Goal: Transaction & Acquisition: Purchase product/service

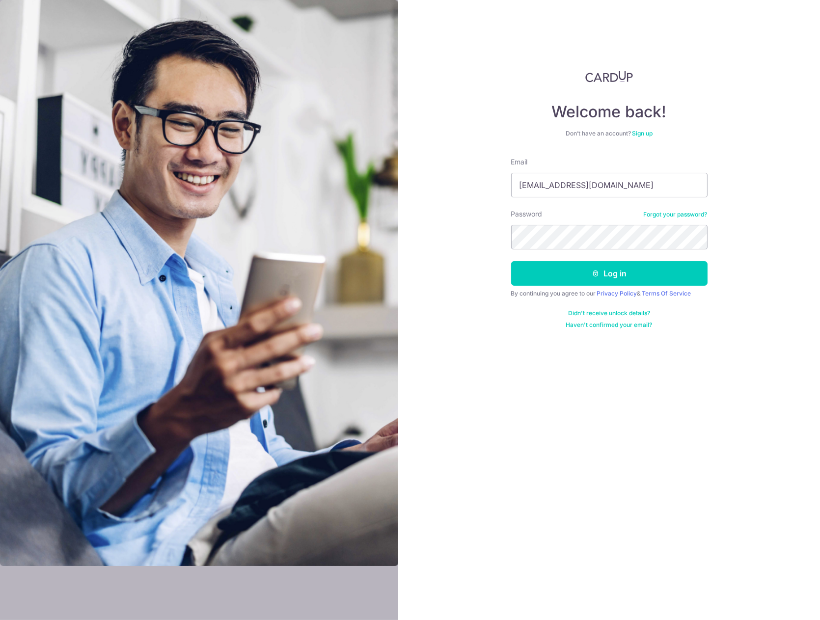
click at [511, 261] on button "Log in" at bounding box center [609, 273] width 196 height 25
click at [480, 366] on div "Welcome back! Don’t have an account? Sign up Email rikih.gunawan@gmail.com Pass…" at bounding box center [609, 310] width 422 height 620
click at [477, 228] on div "Welcome back! Don’t have an account? Sign up Email rikih.gunawan@gmail.com Pass…" at bounding box center [609, 310] width 422 height 620
click at [511, 261] on button "Log in" at bounding box center [609, 273] width 196 height 25
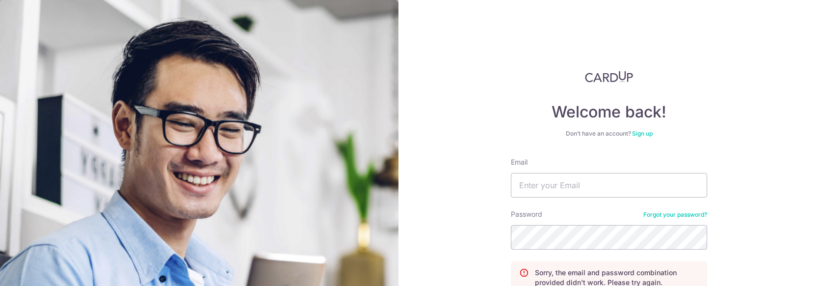
click at [766, 75] on div "Welcome back! Don’t have an account? Sign up Email Password Forgot your passwor…" at bounding box center [609, 143] width 422 height 286
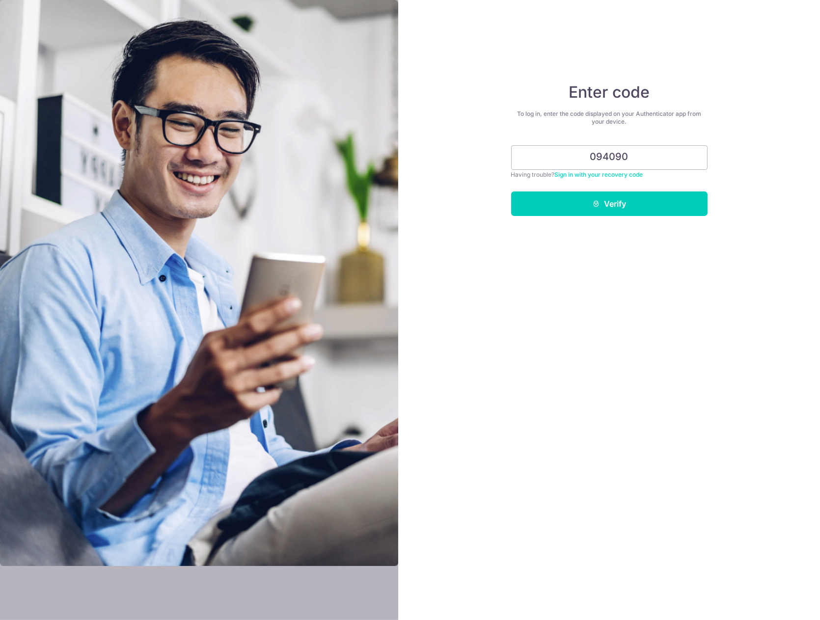
type input "094090"
click at [511, 191] on button "Verify" at bounding box center [609, 203] width 196 height 25
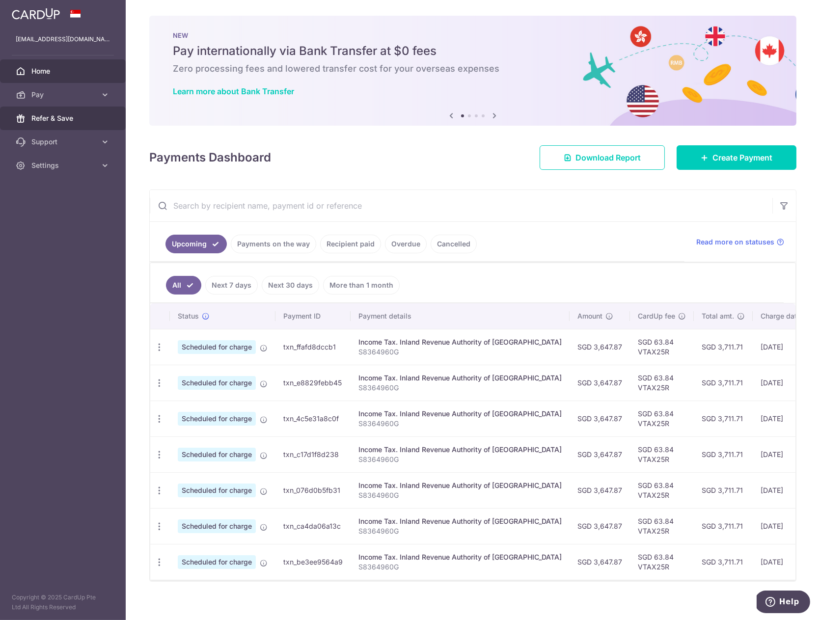
click at [35, 123] on span "Refer & Save" at bounding box center [63, 118] width 65 height 10
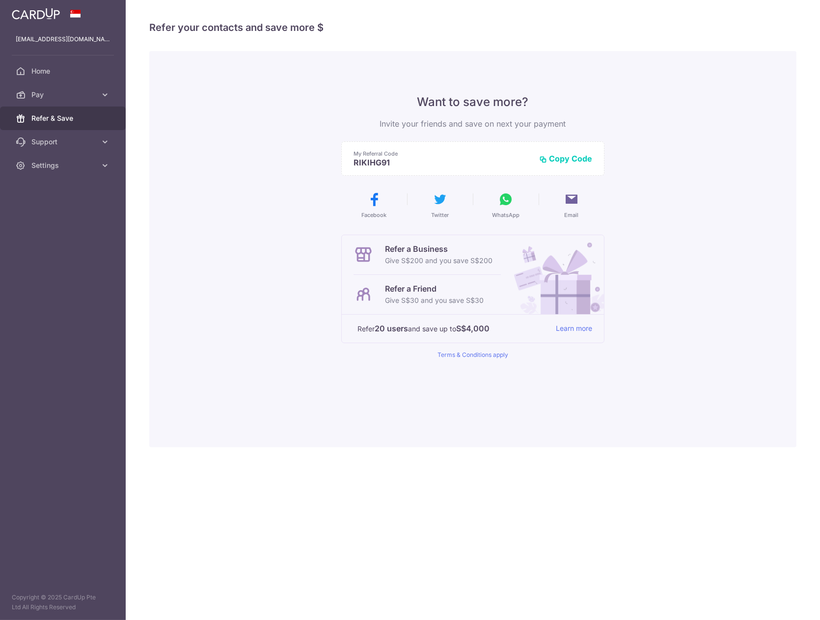
click at [42, 19] on img at bounding box center [36, 14] width 48 height 12
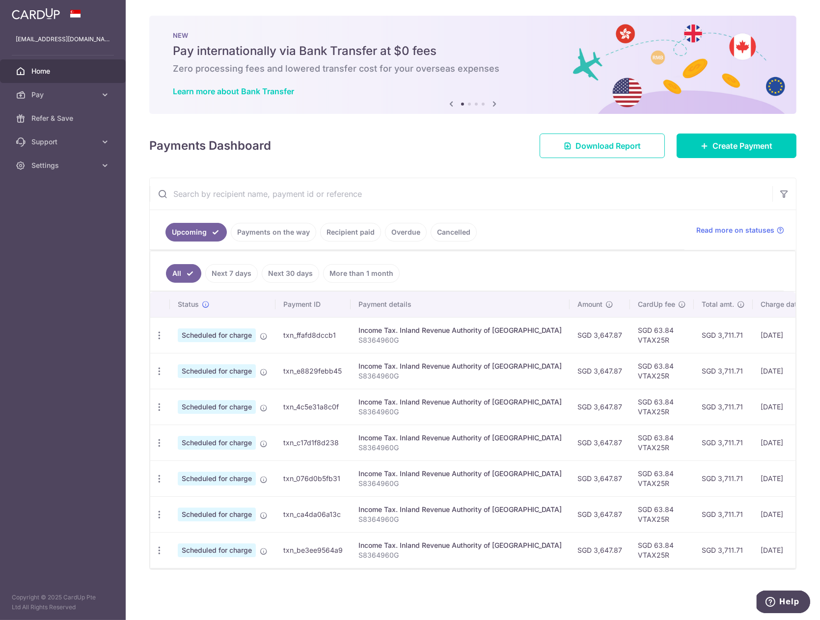
click at [494, 99] on icon at bounding box center [494, 104] width 12 height 12
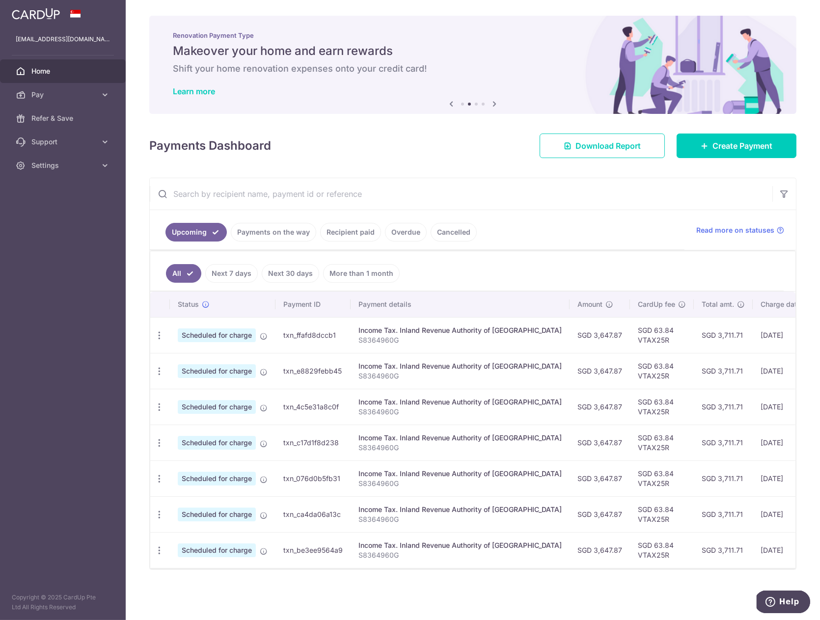
click at [494, 99] on icon at bounding box center [494, 104] width 12 height 12
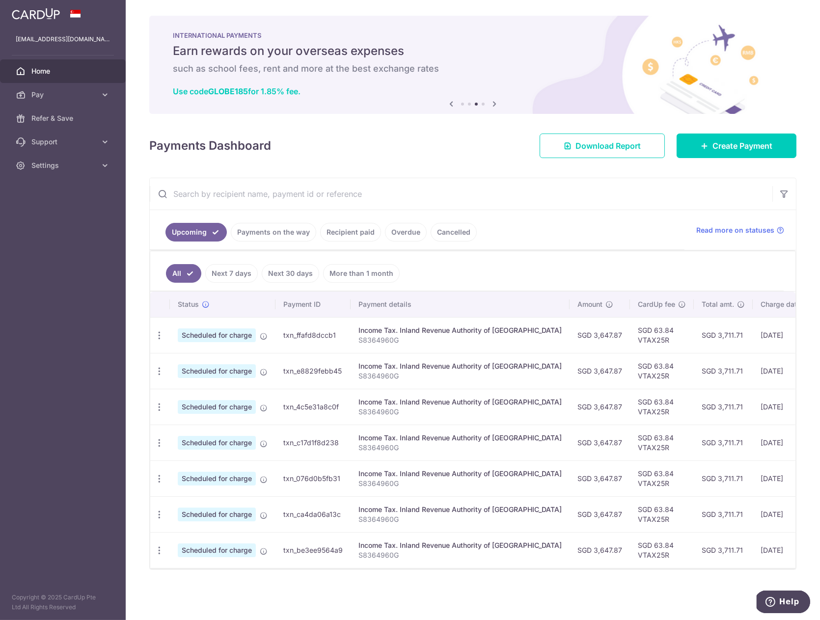
click at [494, 99] on icon at bounding box center [494, 104] width 12 height 12
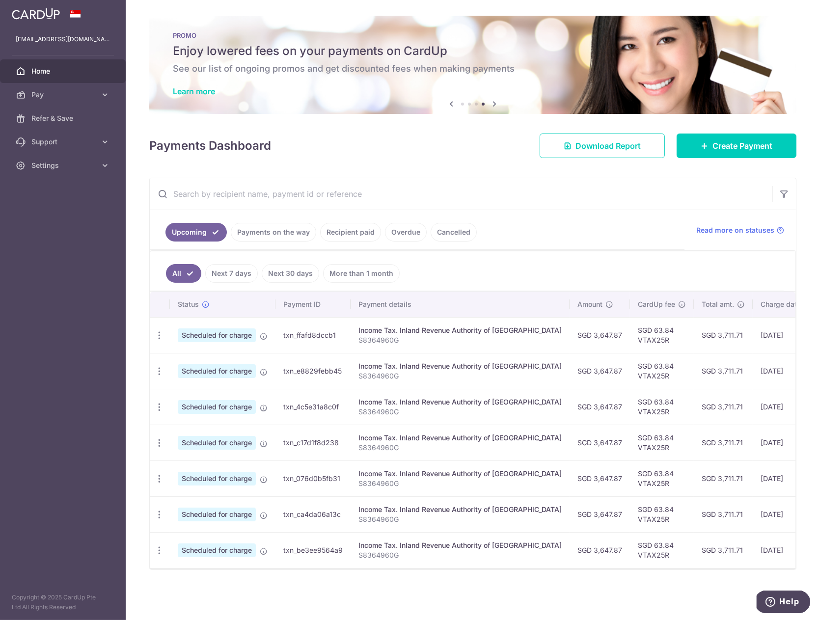
click at [494, 99] on icon at bounding box center [494, 104] width 12 height 12
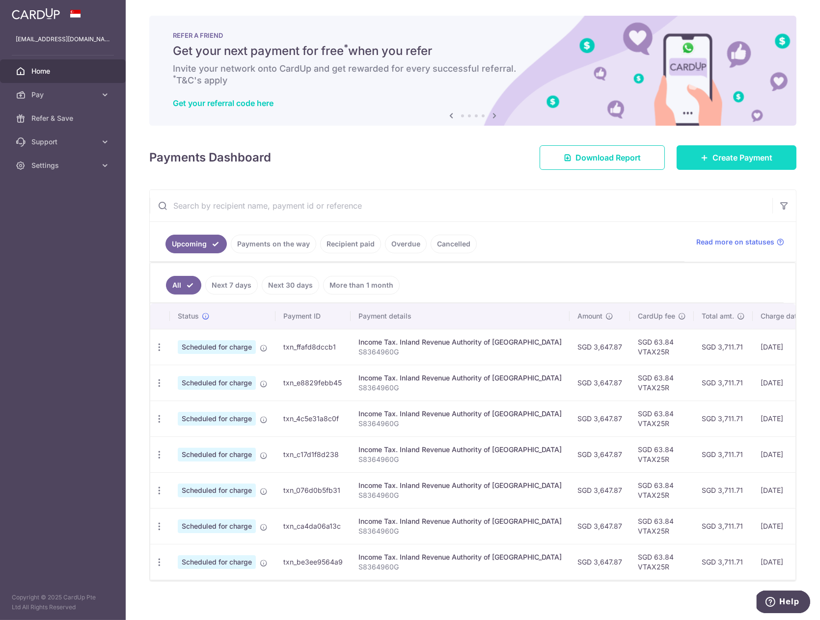
click at [726, 147] on link "Create Payment" at bounding box center [736, 157] width 120 height 25
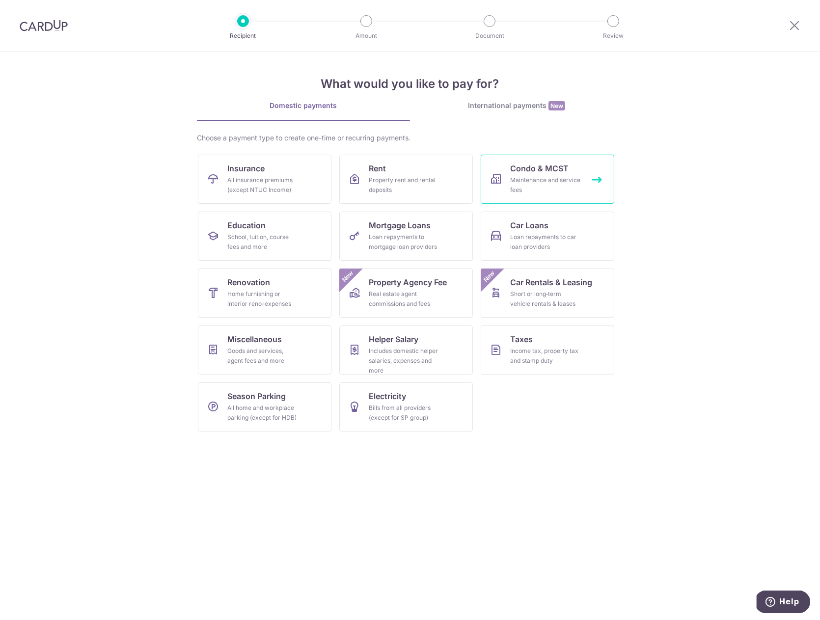
click at [566, 186] on div "Maintenance and service fees" at bounding box center [545, 185] width 71 height 20
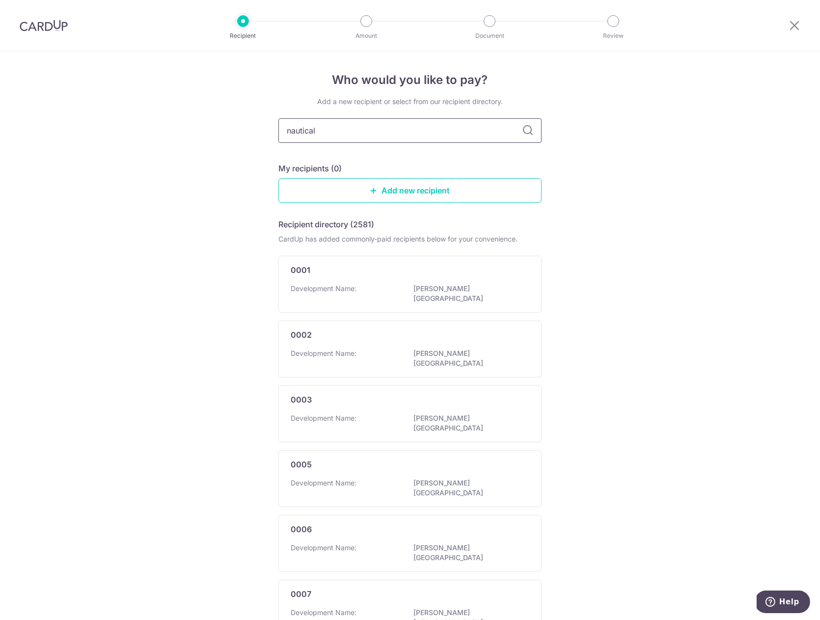
type input "nautical"
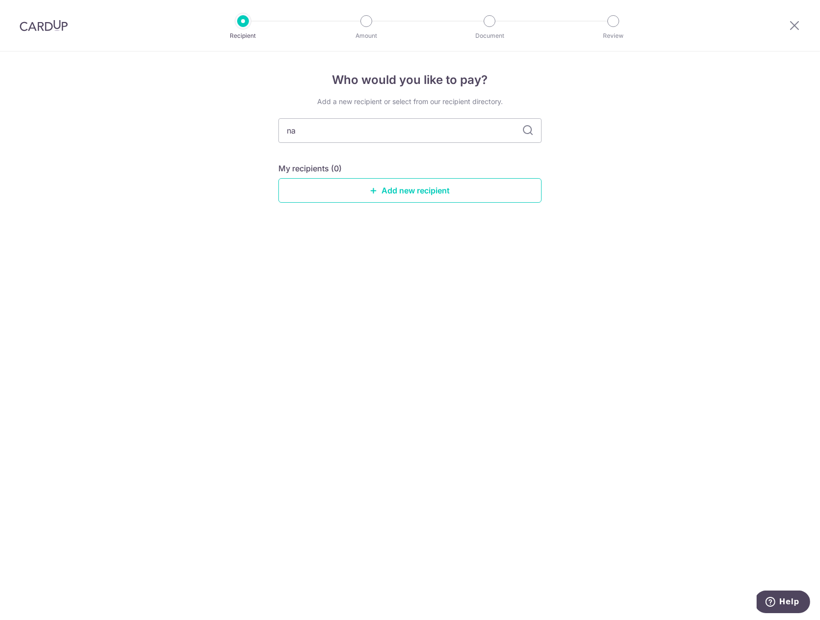
type input "n"
click at [530, 381] on div "Who would you like to pay? Add a new recipient or select from our recipient dir…" at bounding box center [410, 336] width 820 height 568
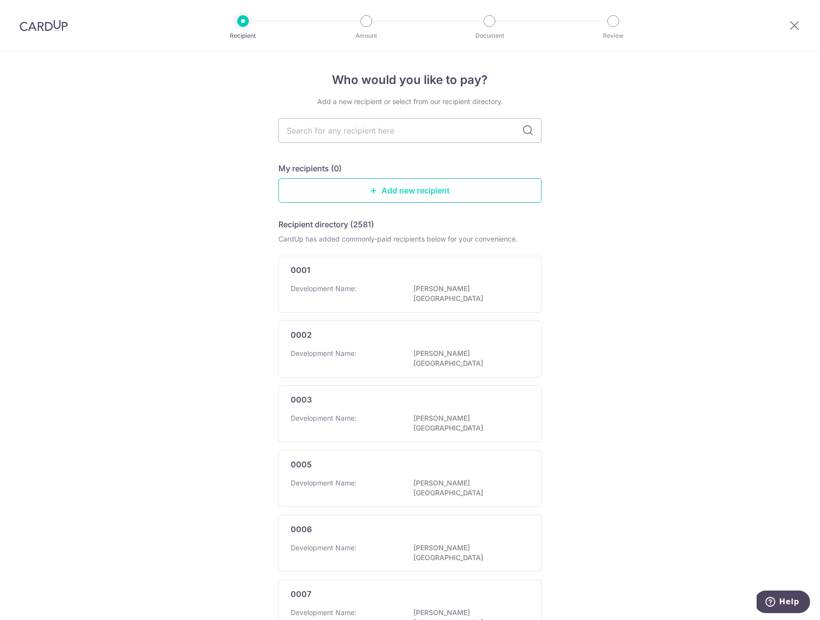
click at [470, 196] on link "Add new recipient" at bounding box center [409, 190] width 263 height 25
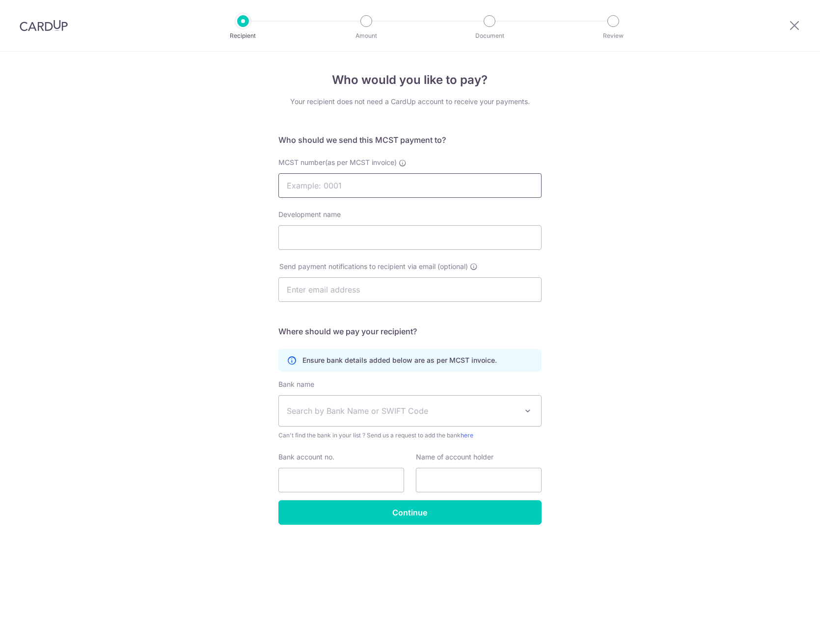
click at [387, 191] on input "MCST number(as per MCST invoice)" at bounding box center [409, 185] width 263 height 25
type input "4422"
type input "The Nautical"
type input "[EMAIL_ADDRESS][DOMAIN_NAME]"
click at [370, 413] on span "Search by Bank Name or SWIFT Code" at bounding box center [402, 411] width 231 height 12
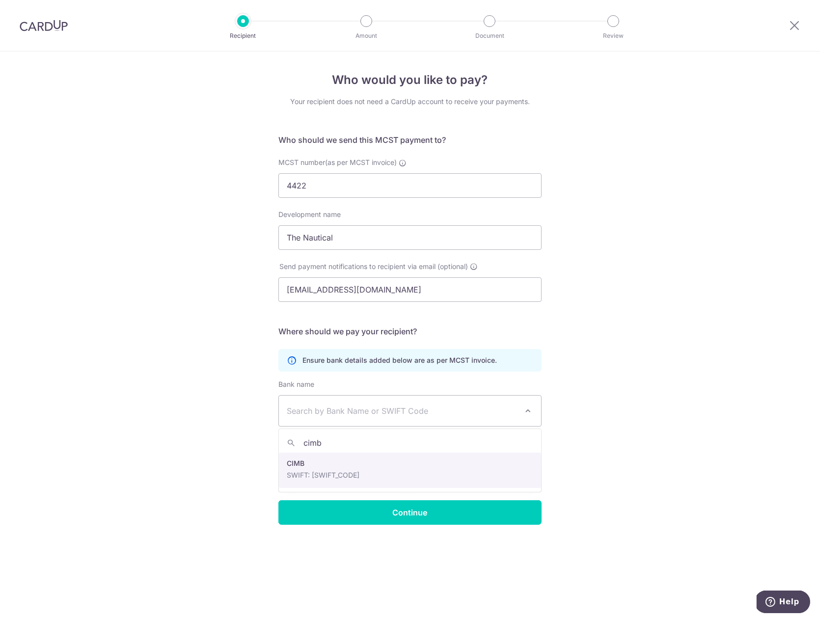
type input "cimb"
select select "5"
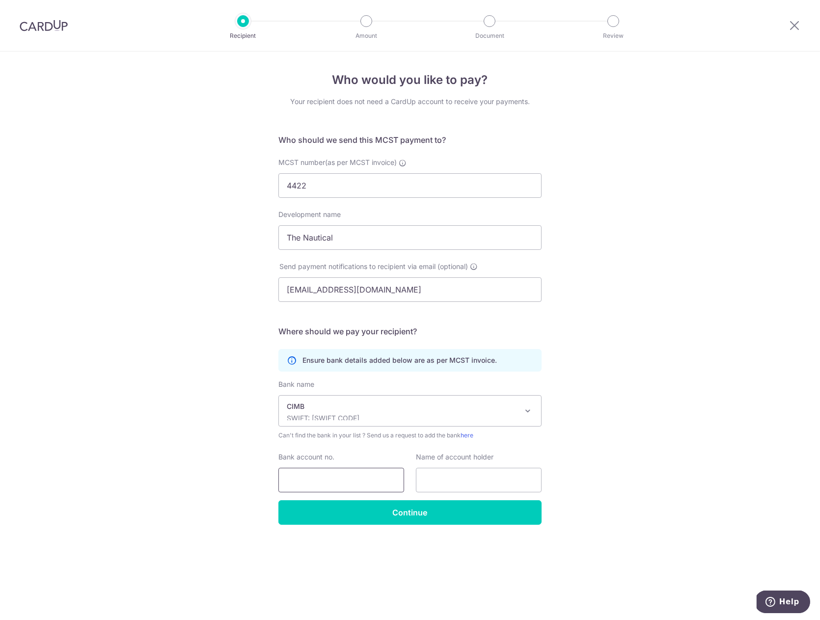
click at [331, 479] on input "Bank account no." at bounding box center [341, 480] width 126 height 25
type input "2000653527"
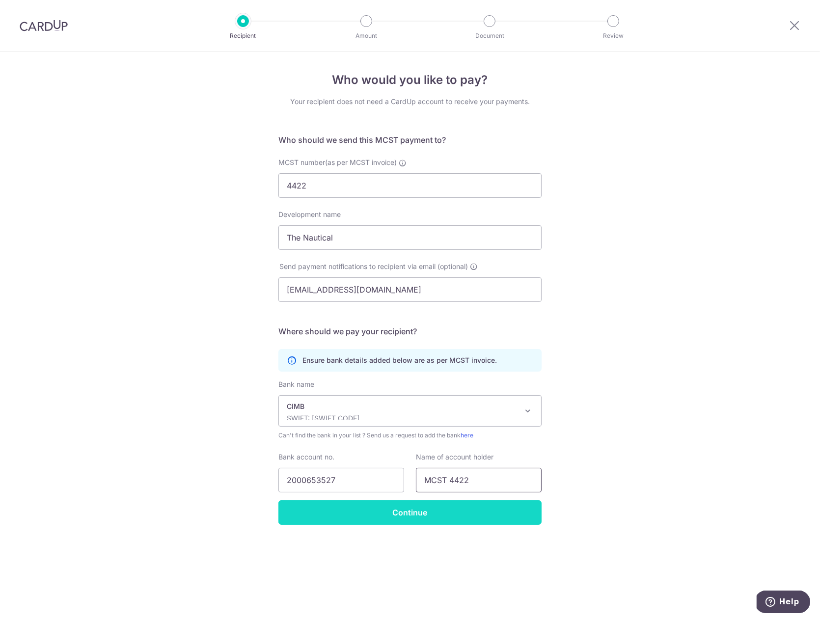
type input "MCST 4422"
click at [383, 521] on input "Continue" at bounding box center [409, 512] width 263 height 25
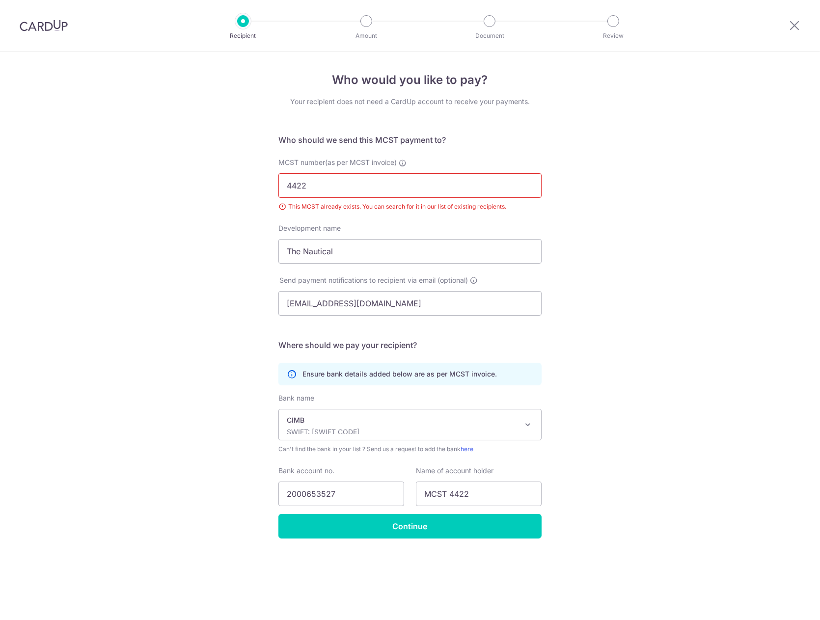
click at [363, 190] on input "4422" at bounding box center [409, 185] width 263 height 25
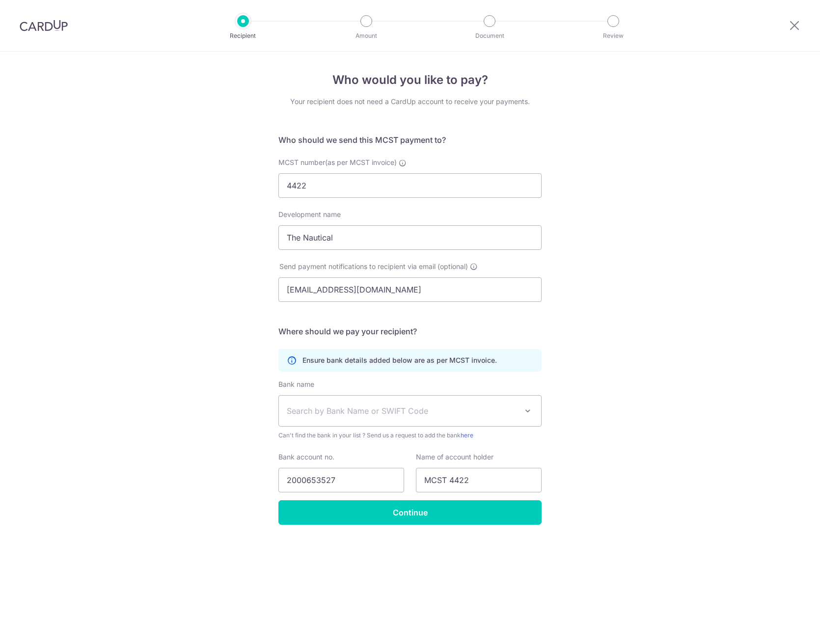
select select "5"
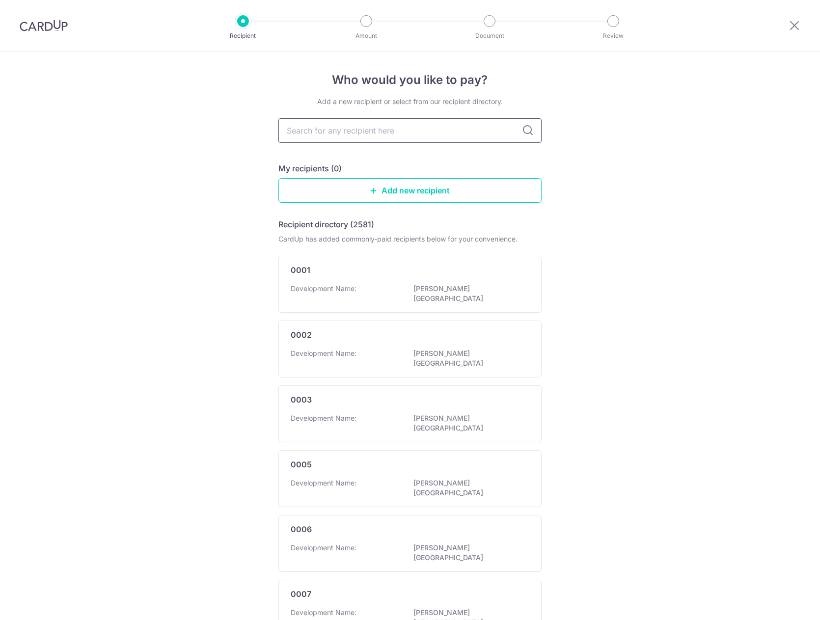
click at [418, 127] on input "text" at bounding box center [409, 130] width 263 height 25
type input "4422"
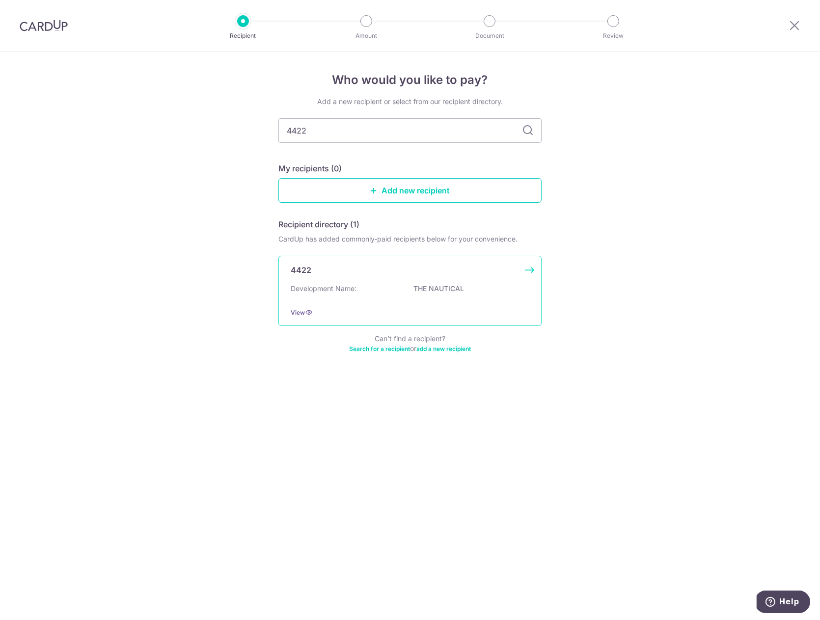
click at [416, 282] on div "4422 Development Name: THE NAUTICAL View" at bounding box center [409, 291] width 263 height 70
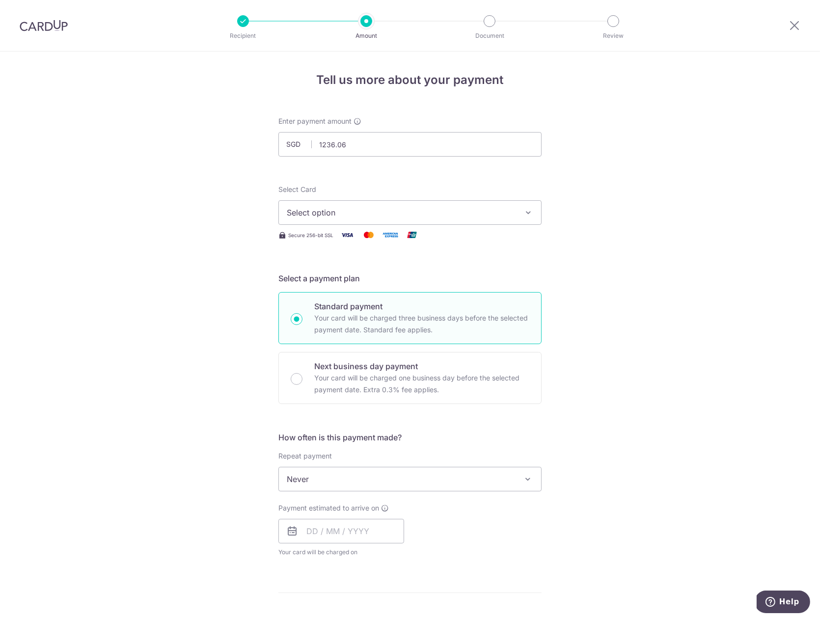
type input "1,236.06"
click at [396, 205] on button "Select option" at bounding box center [409, 212] width 263 height 25
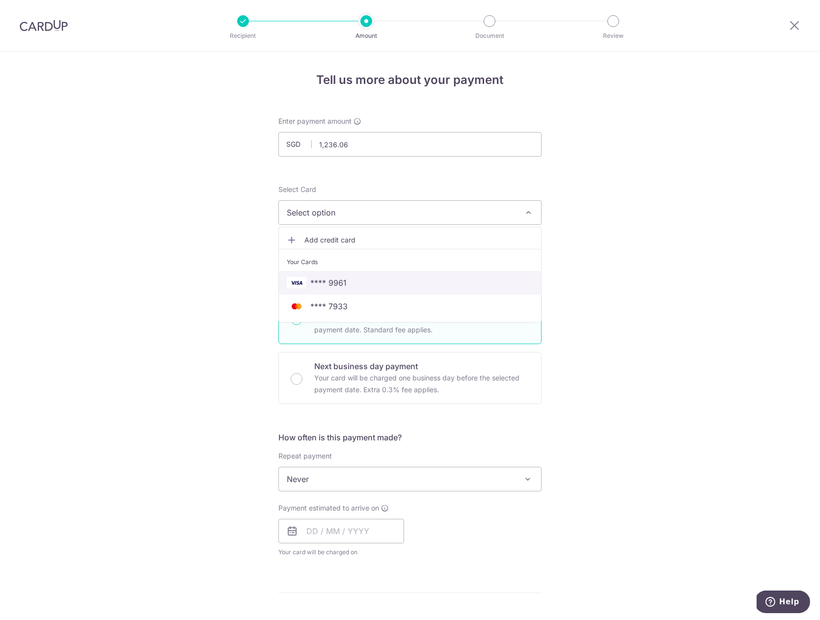
click at [338, 284] on span "**** 9961" at bounding box center [328, 283] width 36 height 12
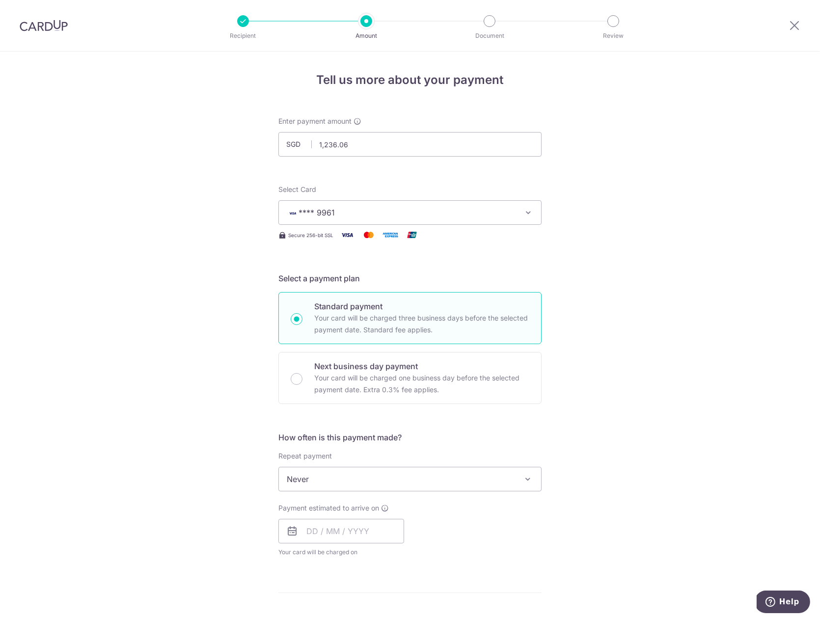
click at [333, 484] on span "Never" at bounding box center [410, 479] width 262 height 24
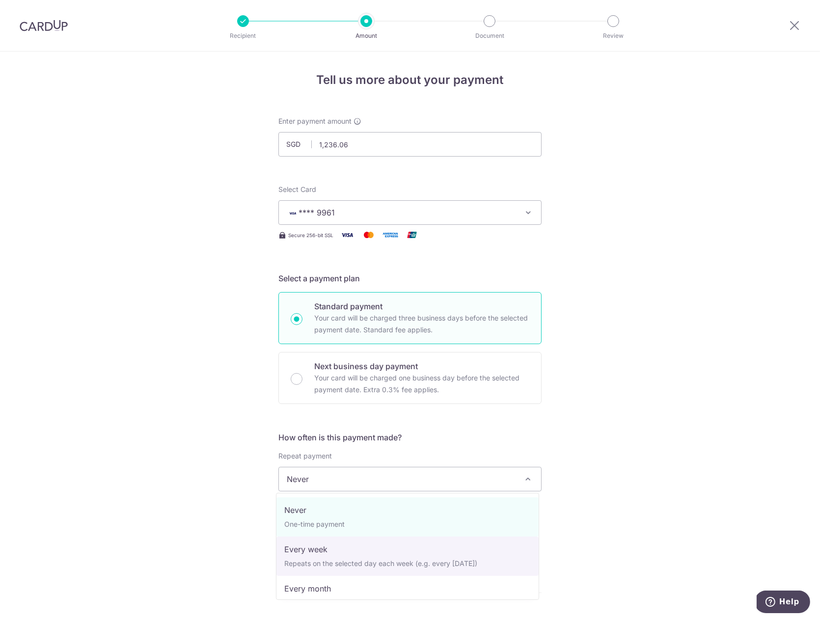
scroll to position [98, 0]
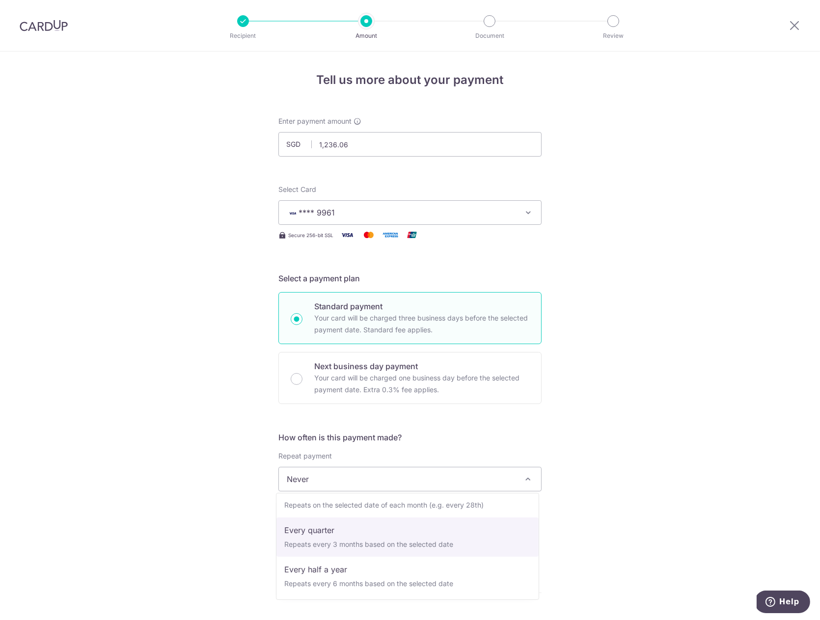
select select "4"
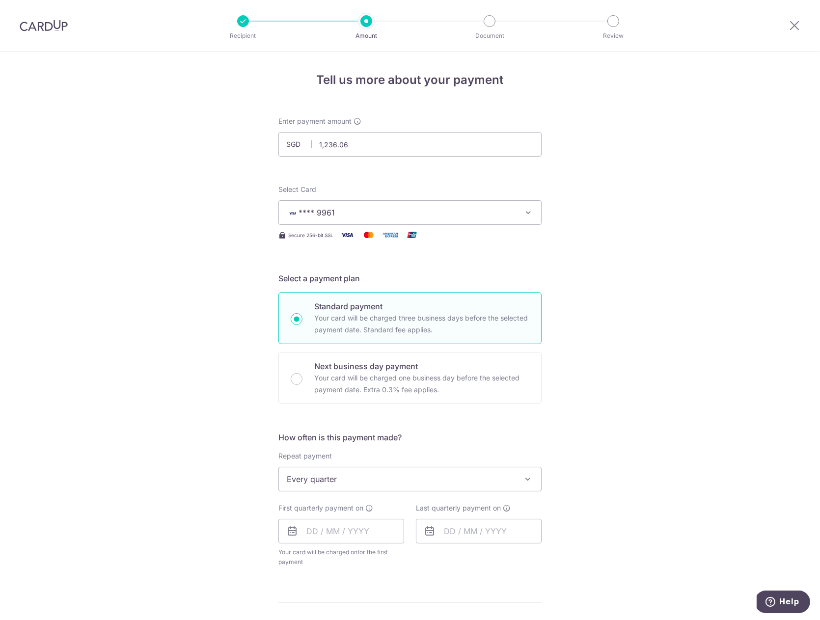
click at [648, 480] on div "Tell us more about your payment Enter payment amount SGD 1,236.06 1236.06 Selec…" at bounding box center [410, 501] width 820 height 898
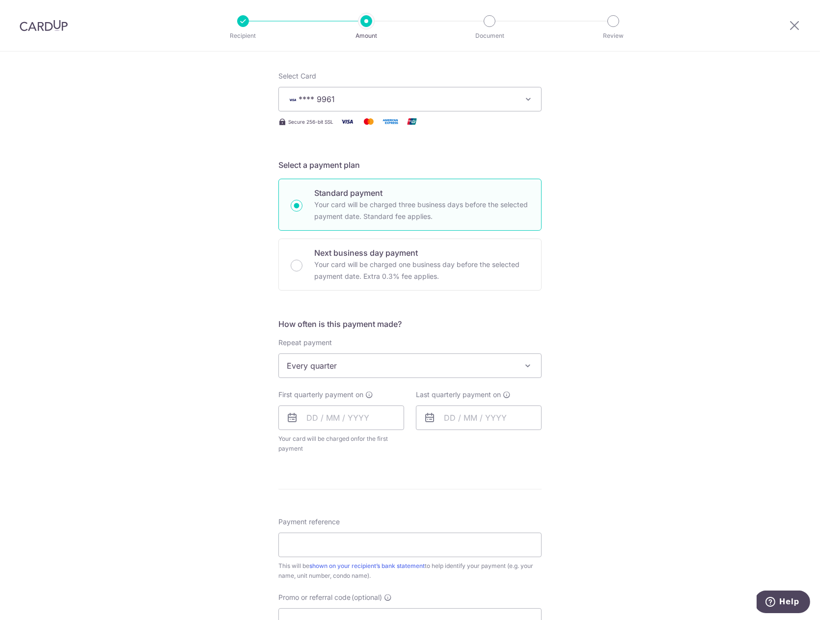
scroll to position [118, 0]
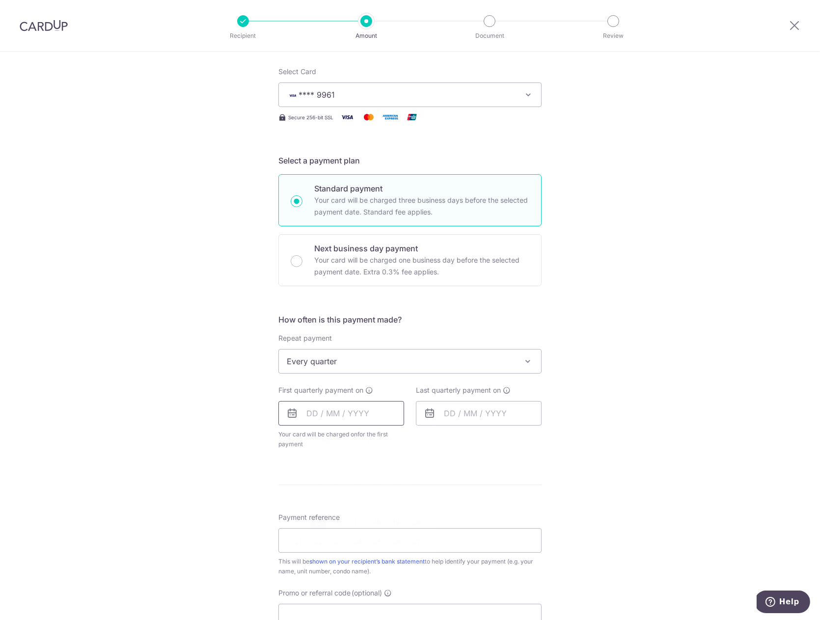
click at [331, 409] on input "text" at bounding box center [341, 413] width 126 height 25
click at [342, 522] on link "16" at bounding box center [338, 522] width 16 height 16
type input "[DATE]"
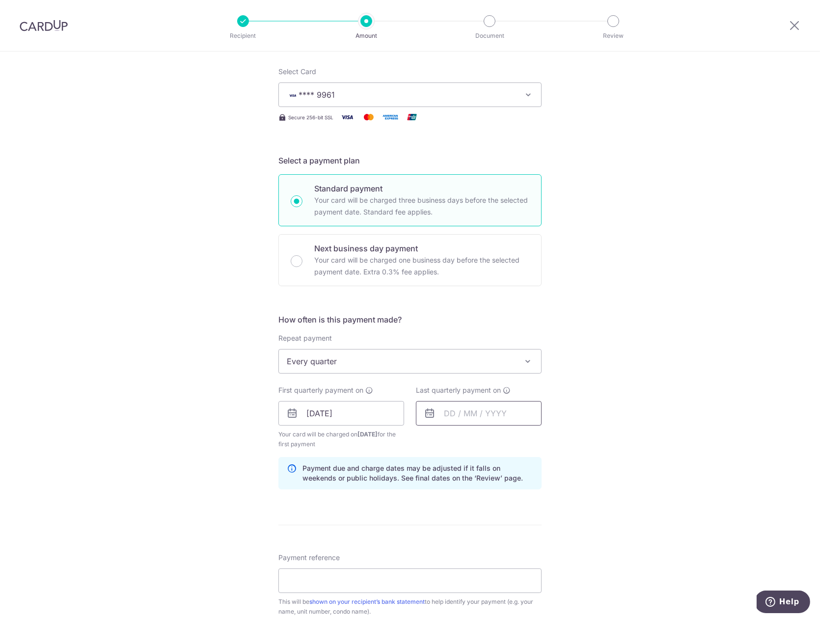
click at [510, 415] on input "text" at bounding box center [479, 413] width 126 height 25
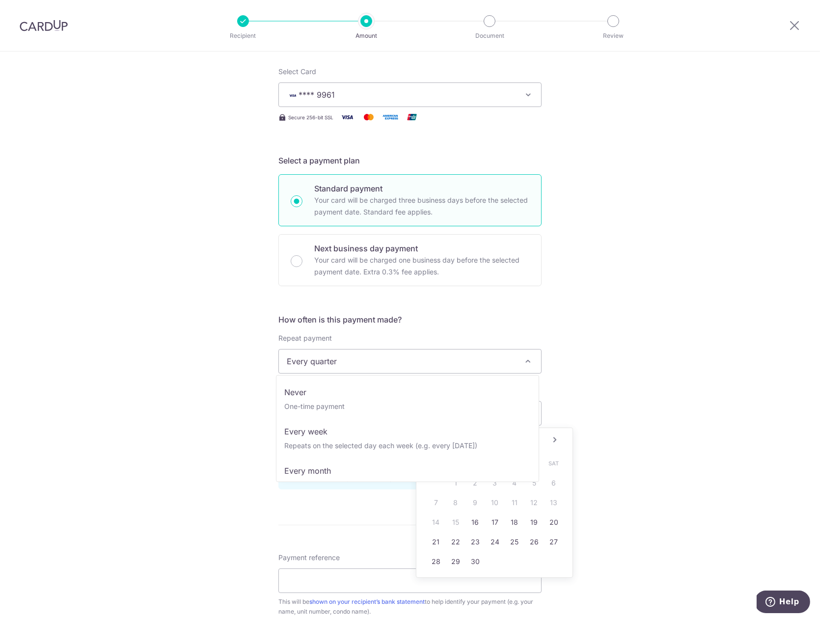
click at [434, 371] on span "Every quarter" at bounding box center [410, 361] width 262 height 24
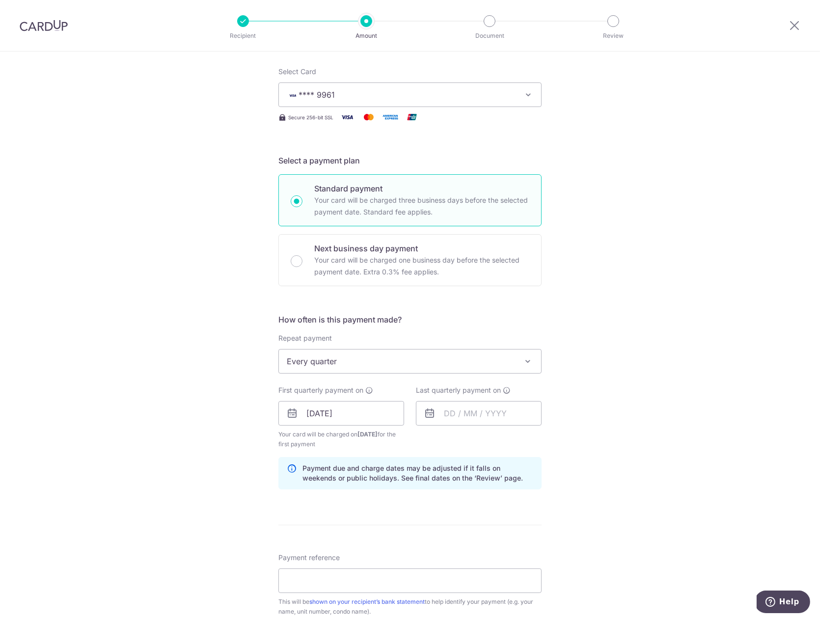
click at [680, 447] on div "Tell us more about your payment Enter payment amount SGD 1,236.06 1236.06 Selec…" at bounding box center [410, 403] width 820 height 938
click at [442, 406] on input "text" at bounding box center [479, 413] width 126 height 25
click at [550, 439] on link "Next" at bounding box center [555, 440] width 12 height 12
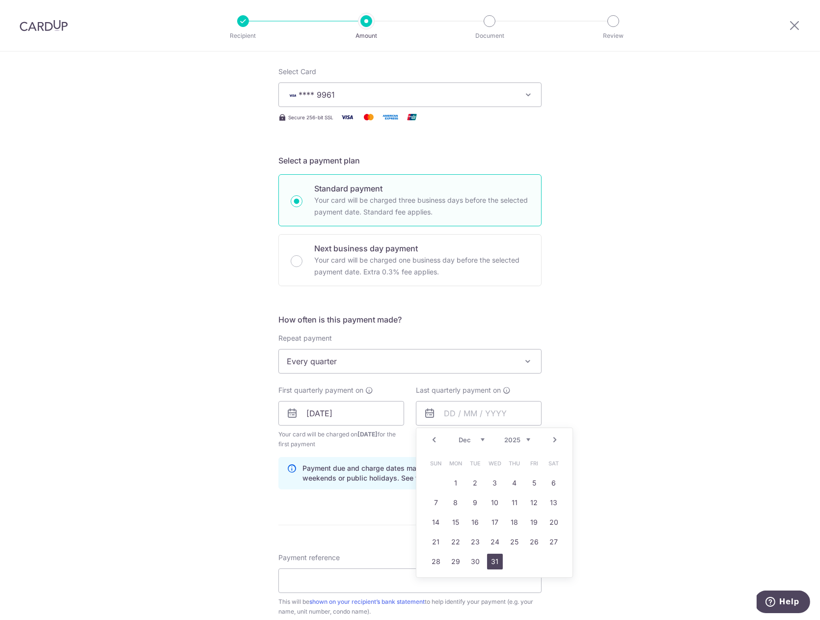
click at [496, 566] on link "31" at bounding box center [495, 562] width 16 height 16
type input "31/12/2025"
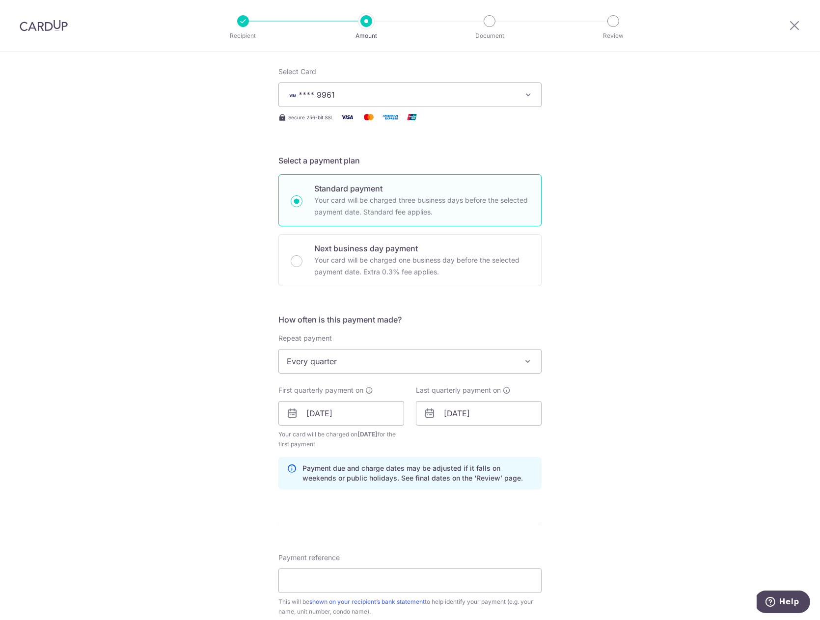
click at [642, 463] on div "Tell us more about your payment Enter payment amount SGD 1,236.06 1236.06 Selec…" at bounding box center [410, 403] width 820 height 938
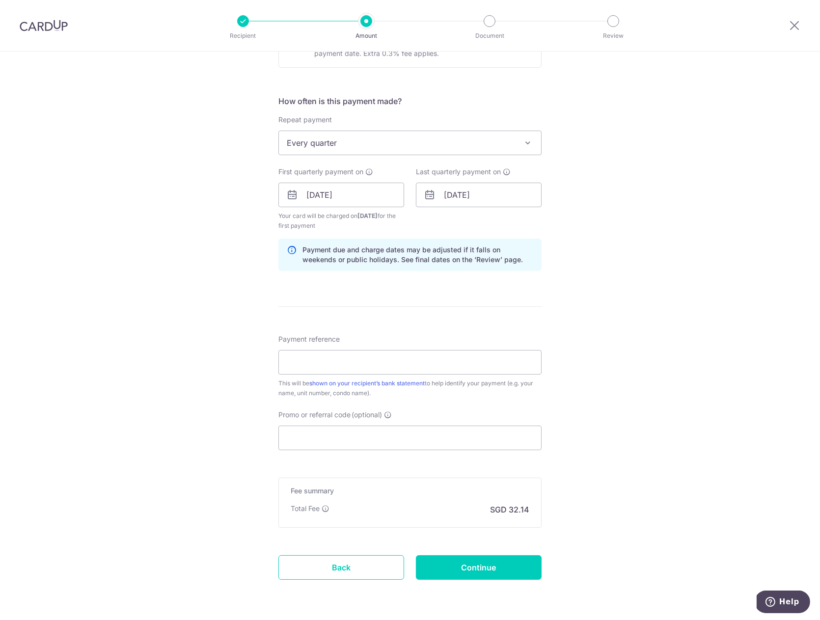
scroll to position [353, 0]
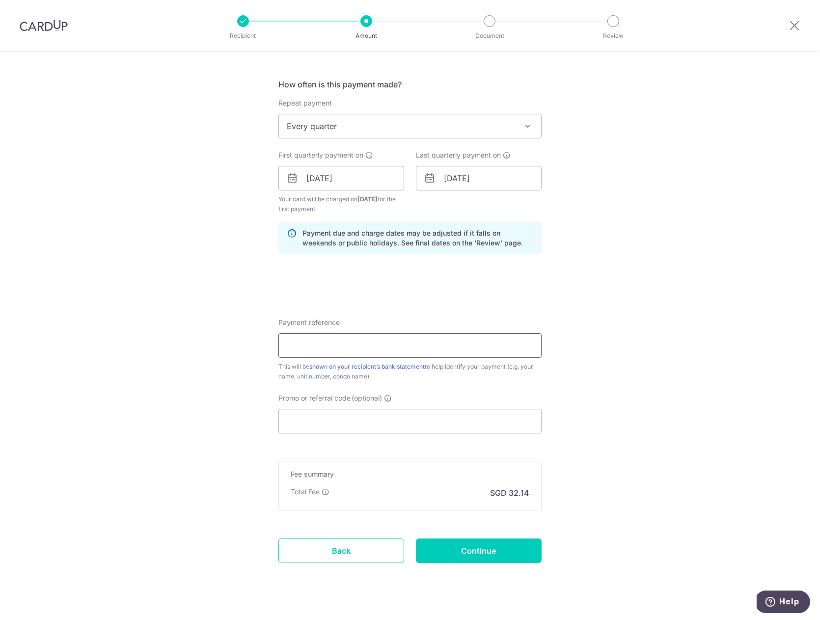
click at [352, 352] on input "Payment reference" at bounding box center [409, 345] width 263 height 25
click at [330, 414] on input "Promo or referral code (optional)" at bounding box center [409, 421] width 263 height 25
paste input "3HOME25R"
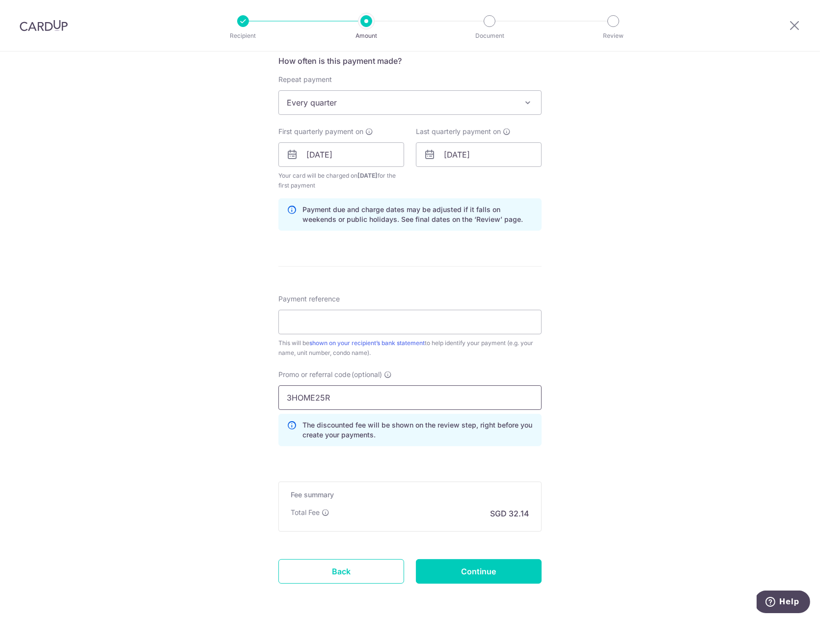
scroll to position [412, 0]
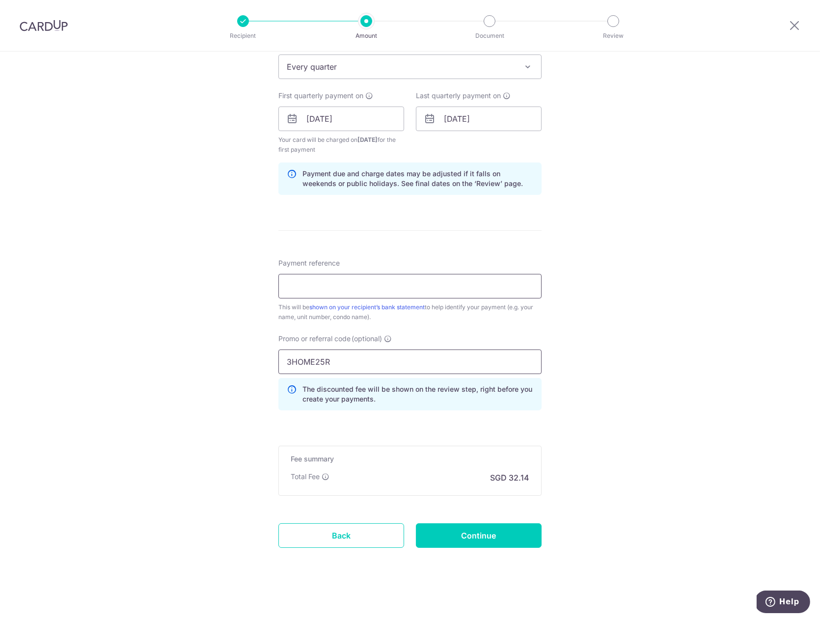
type input "3HOME25R"
click at [327, 284] on input "Payment reference" at bounding box center [409, 286] width 263 height 25
type input "0"
type input "97#02-66"
click at [464, 539] on input "Continue" at bounding box center [479, 535] width 126 height 25
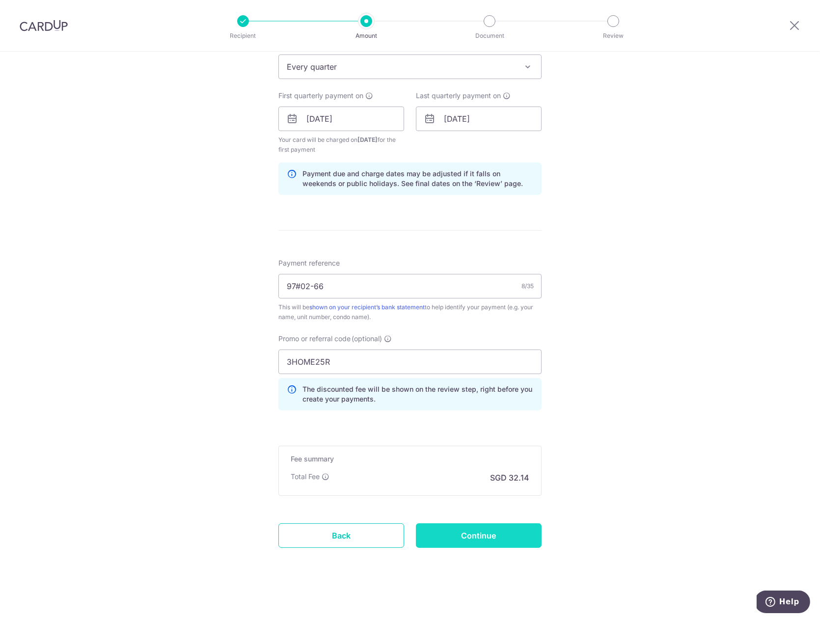
type input "Create Schedule"
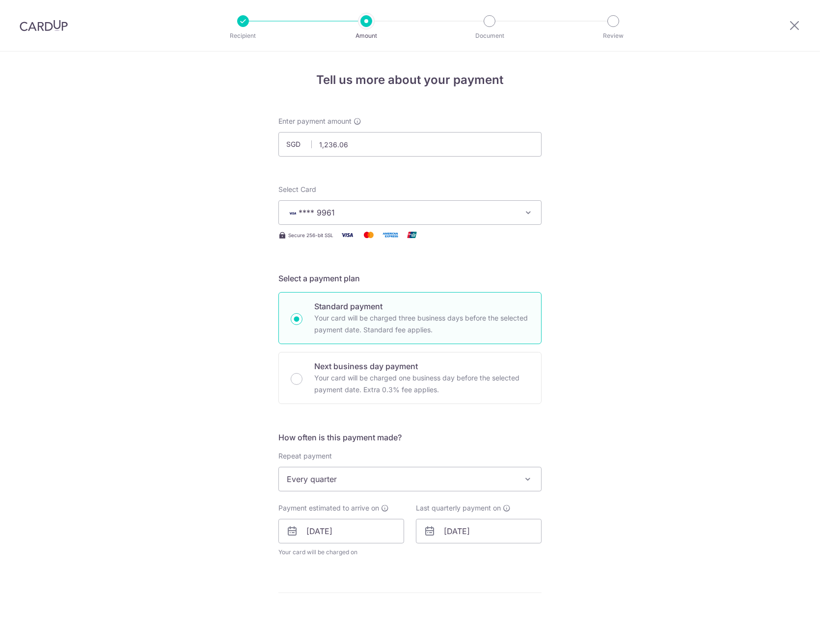
scroll to position [376, 0]
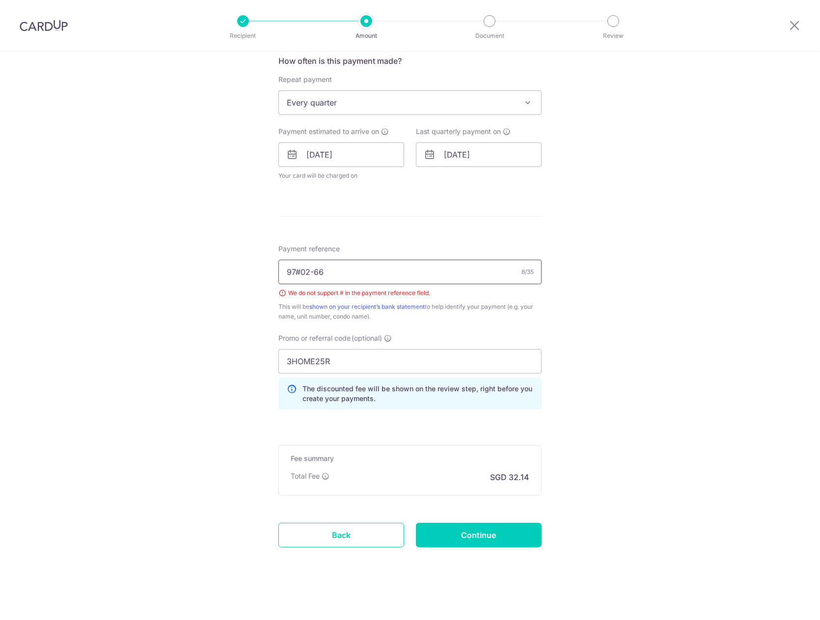
click at [393, 278] on input "97#02-66" at bounding box center [409, 272] width 263 height 25
click at [291, 276] on input "97#02-66" at bounding box center [409, 272] width 263 height 25
click at [280, 276] on input "97/02-66" at bounding box center [409, 272] width 263 height 25
click at [281, 267] on input "97/02-66" at bounding box center [409, 272] width 263 height 25
type input "blk97/02-66"
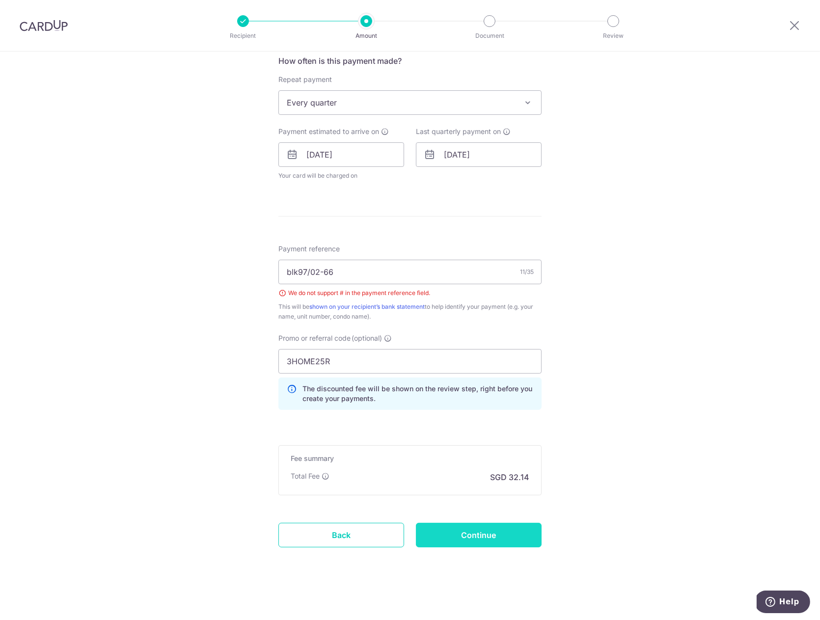
drag, startPoint x: 495, startPoint y: 536, endPoint x: 500, endPoint y: 535, distance: 5.1
click at [500, 535] on input "Continue" at bounding box center [479, 535] width 126 height 25
type input "Create Schedule"
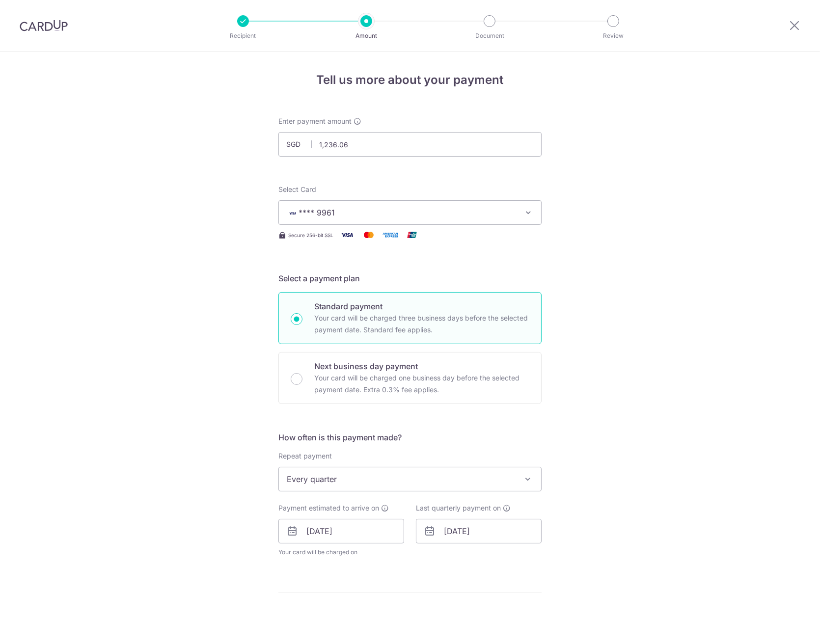
scroll to position [376, 0]
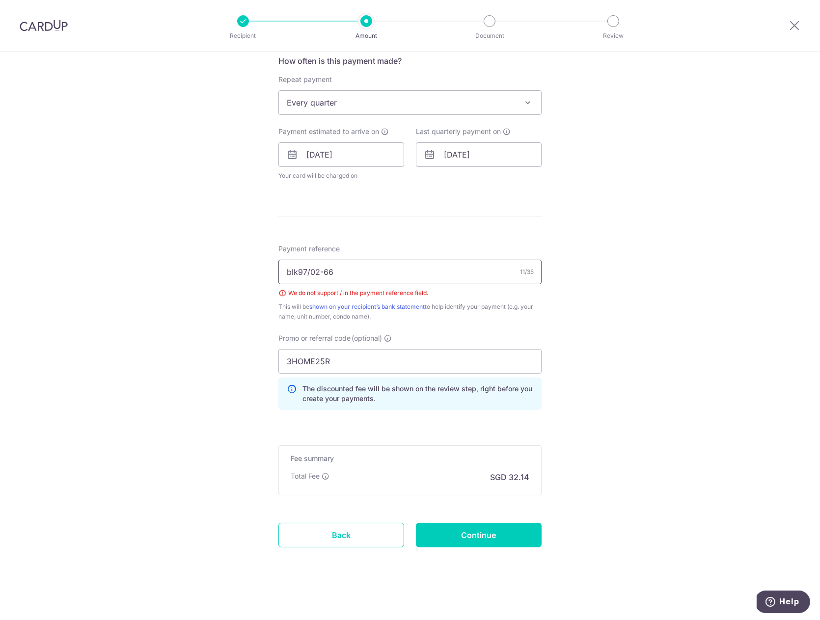
click at [307, 270] on input "blk97/02-66" at bounding box center [409, 272] width 263 height 25
type input "blk97 02-66"
click at [486, 536] on input "Continue" at bounding box center [479, 535] width 126 height 25
type input "Create Schedule"
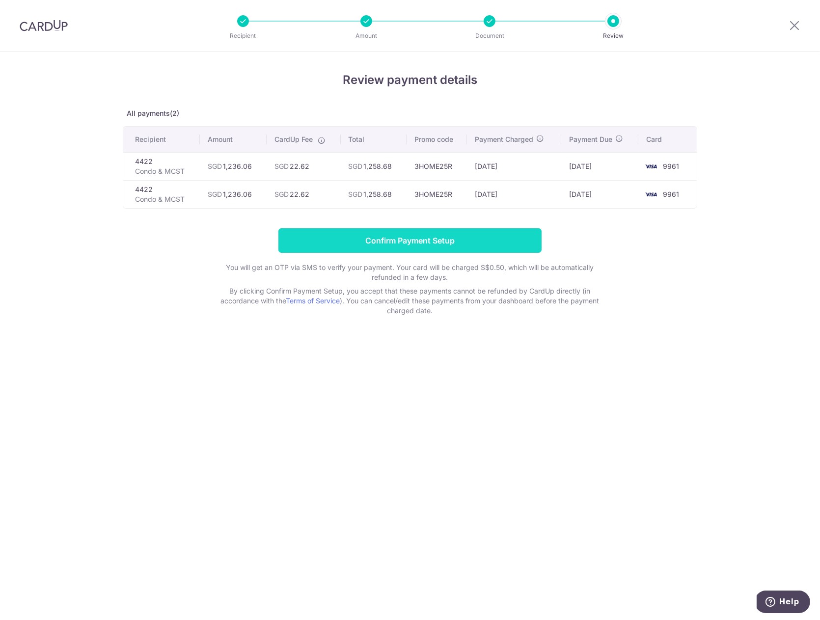
click at [465, 233] on input "Confirm Payment Setup" at bounding box center [409, 240] width 263 height 25
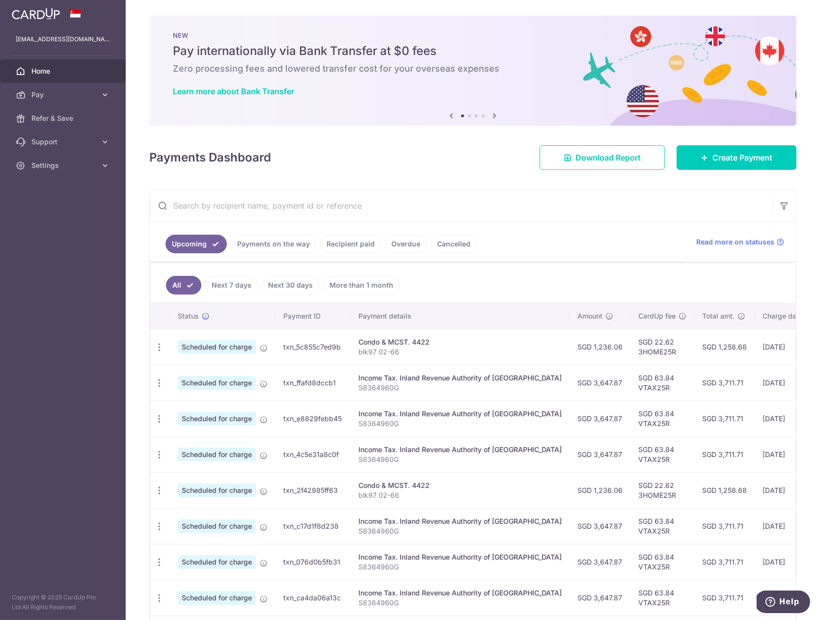
click at [419, 58] on h5 "Pay internationally via Bank Transfer at $0 fees" at bounding box center [473, 51] width 600 height 16
